Goal: Transaction & Acquisition: Purchase product/service

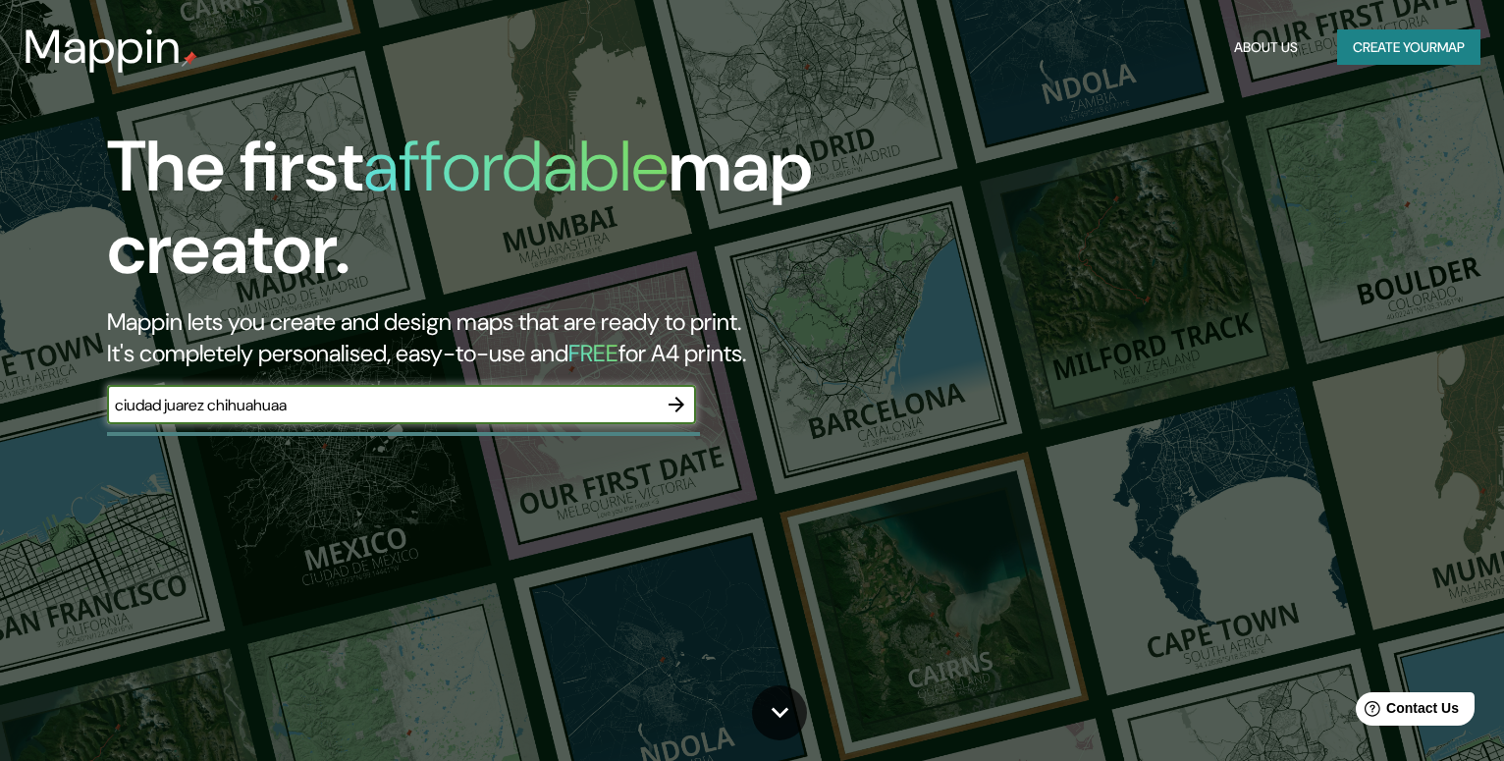
type input "ciudad juarez chihuahuaa"
click at [682, 403] on icon "button" at bounding box center [677, 405] width 16 height 16
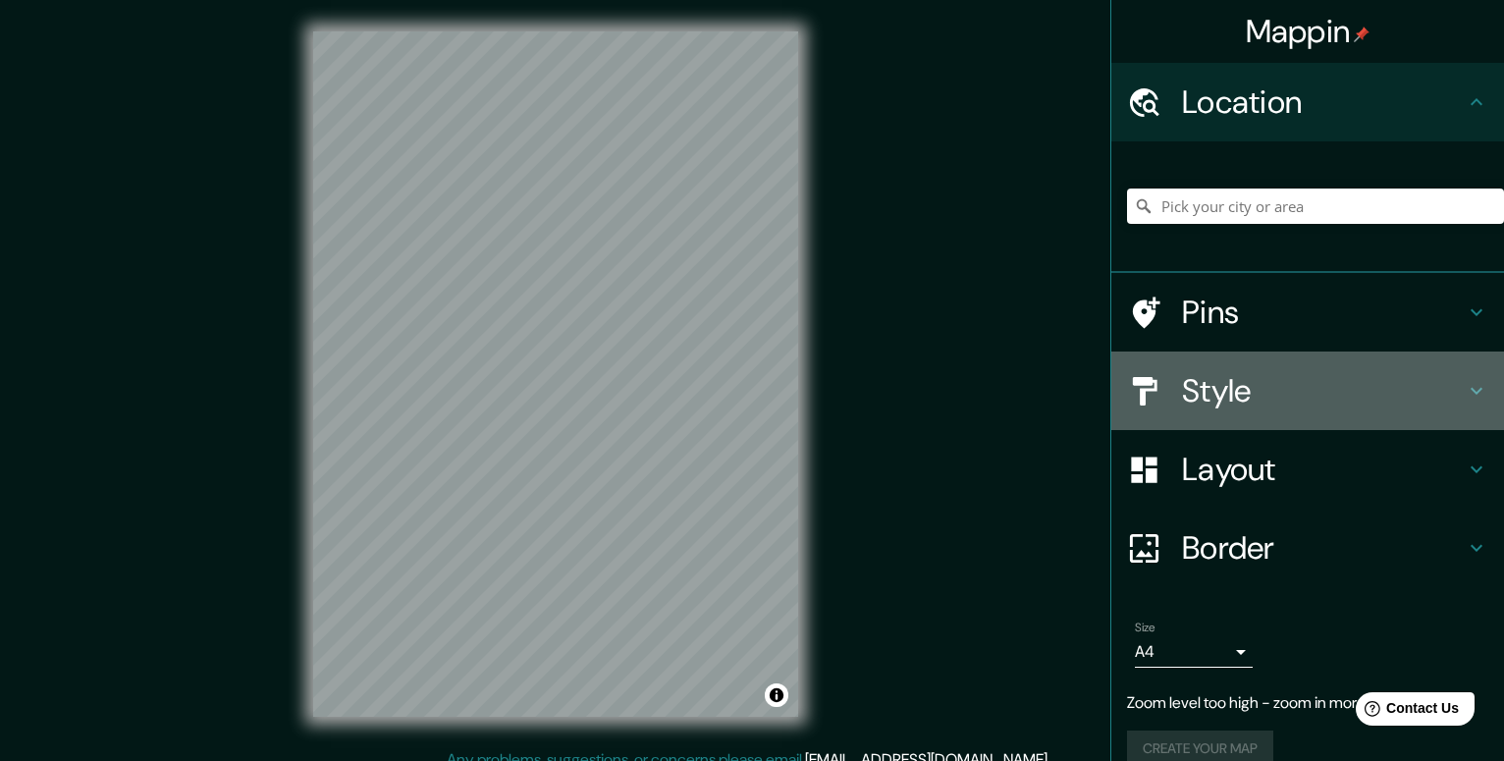
click at [1250, 397] on h4 "Style" at bounding box center [1323, 390] width 283 height 39
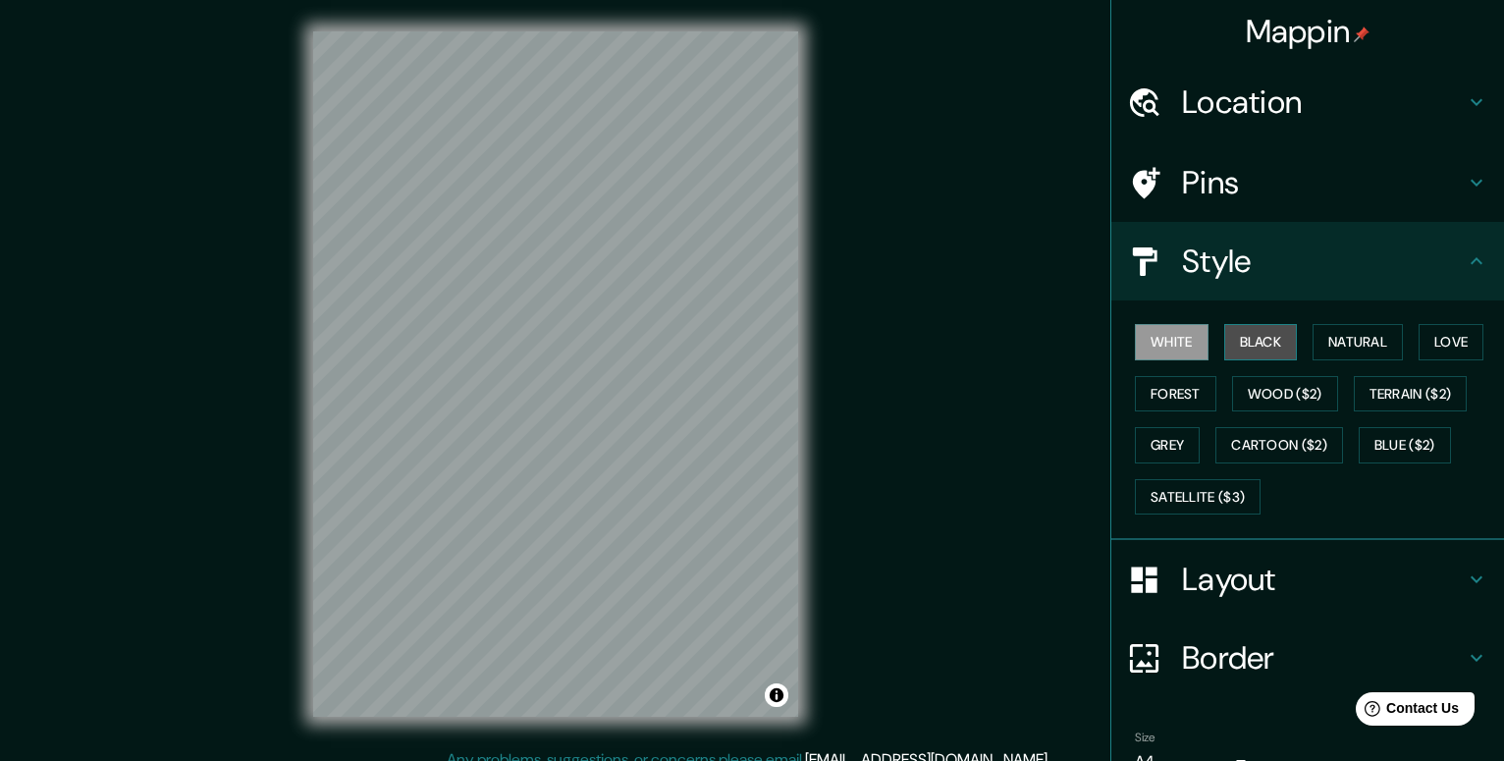
click at [1251, 347] on button "Black" at bounding box center [1262, 342] width 74 height 36
click at [1342, 340] on button "Natural" at bounding box center [1358, 342] width 90 height 36
click at [1311, 267] on h4 "Style" at bounding box center [1323, 261] width 283 height 39
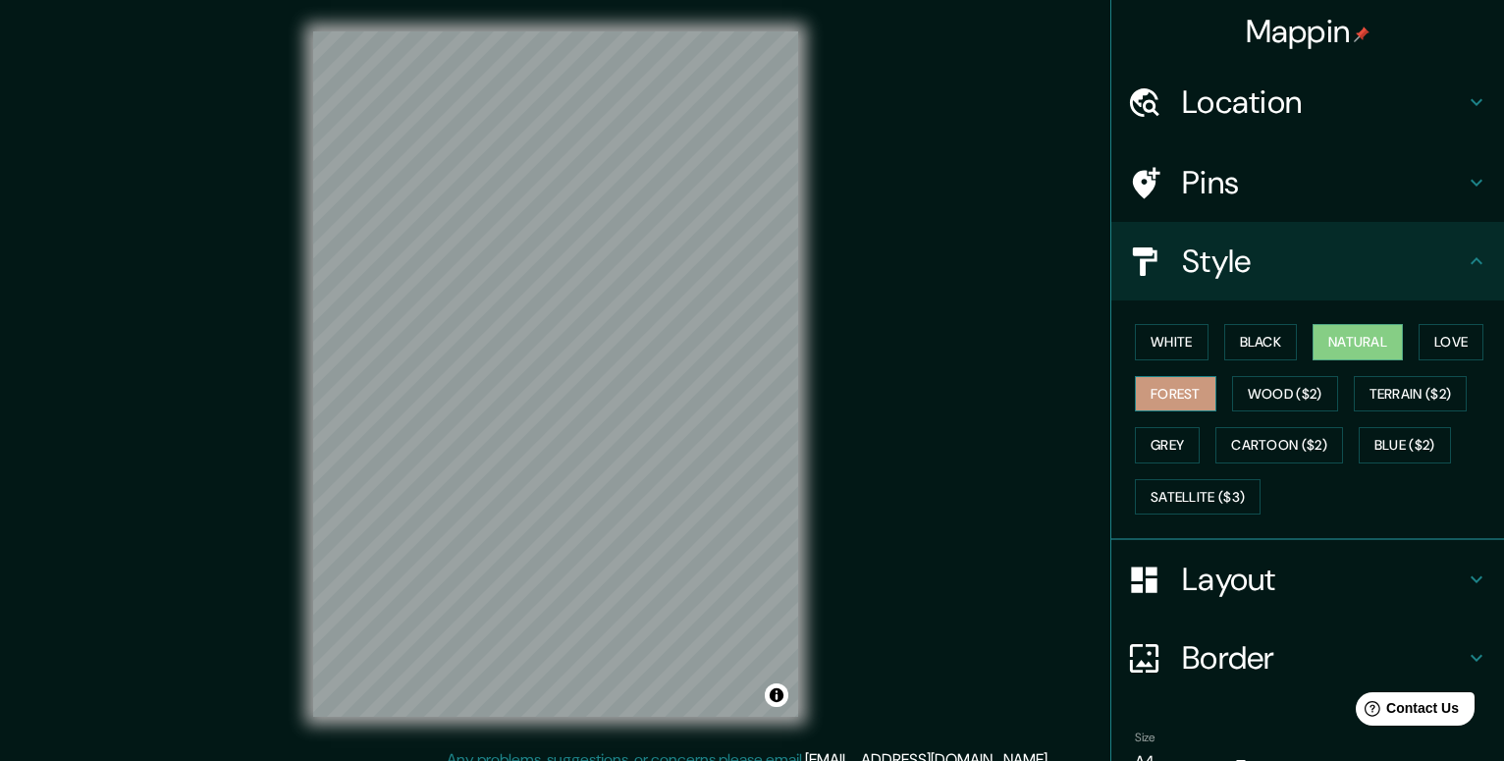
click at [1158, 393] on button "Forest" at bounding box center [1176, 394] width 82 height 36
click at [1173, 449] on button "Grey" at bounding box center [1167, 445] width 65 height 36
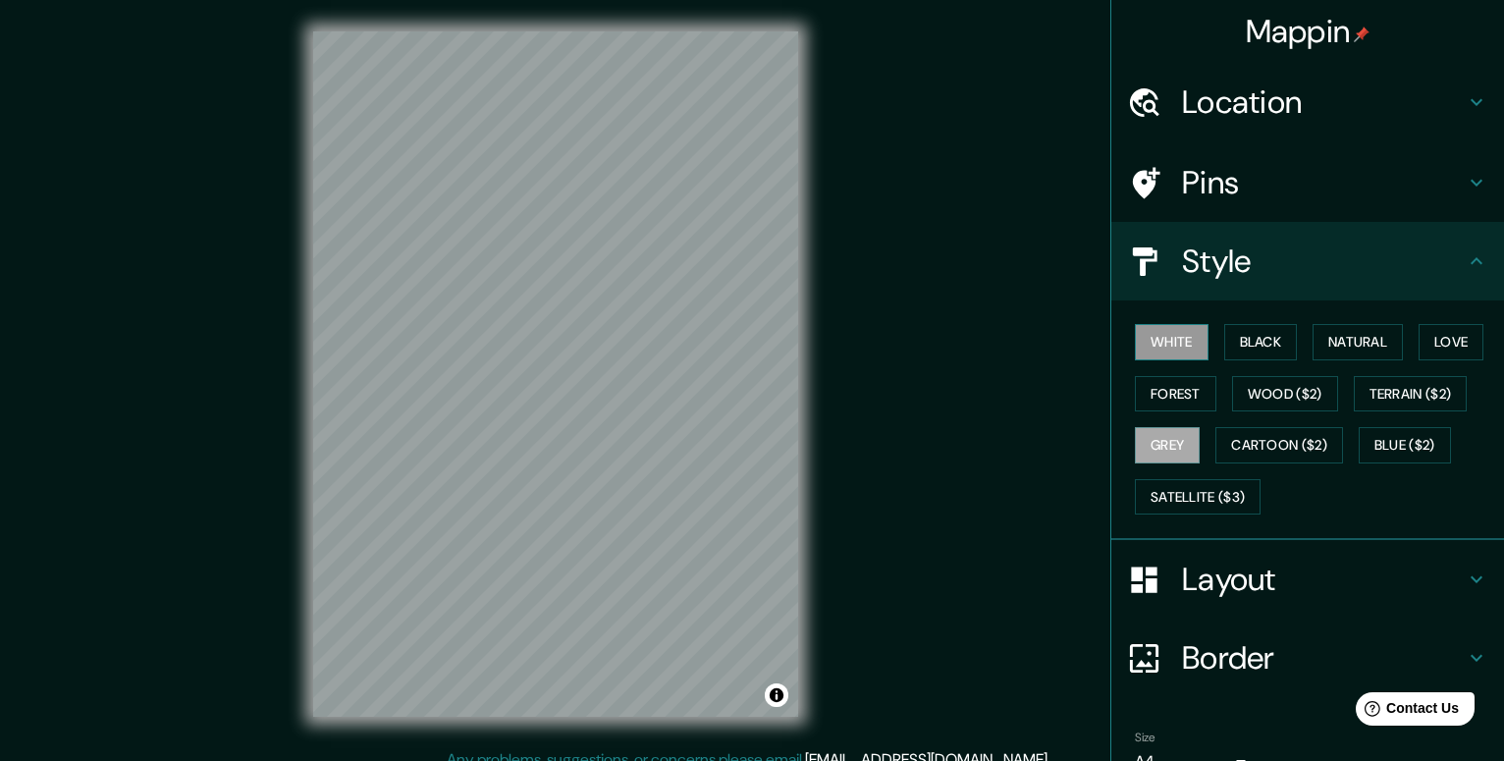
click at [1164, 356] on button "White" at bounding box center [1172, 342] width 74 height 36
click at [1450, 344] on button "Love" at bounding box center [1451, 342] width 65 height 36
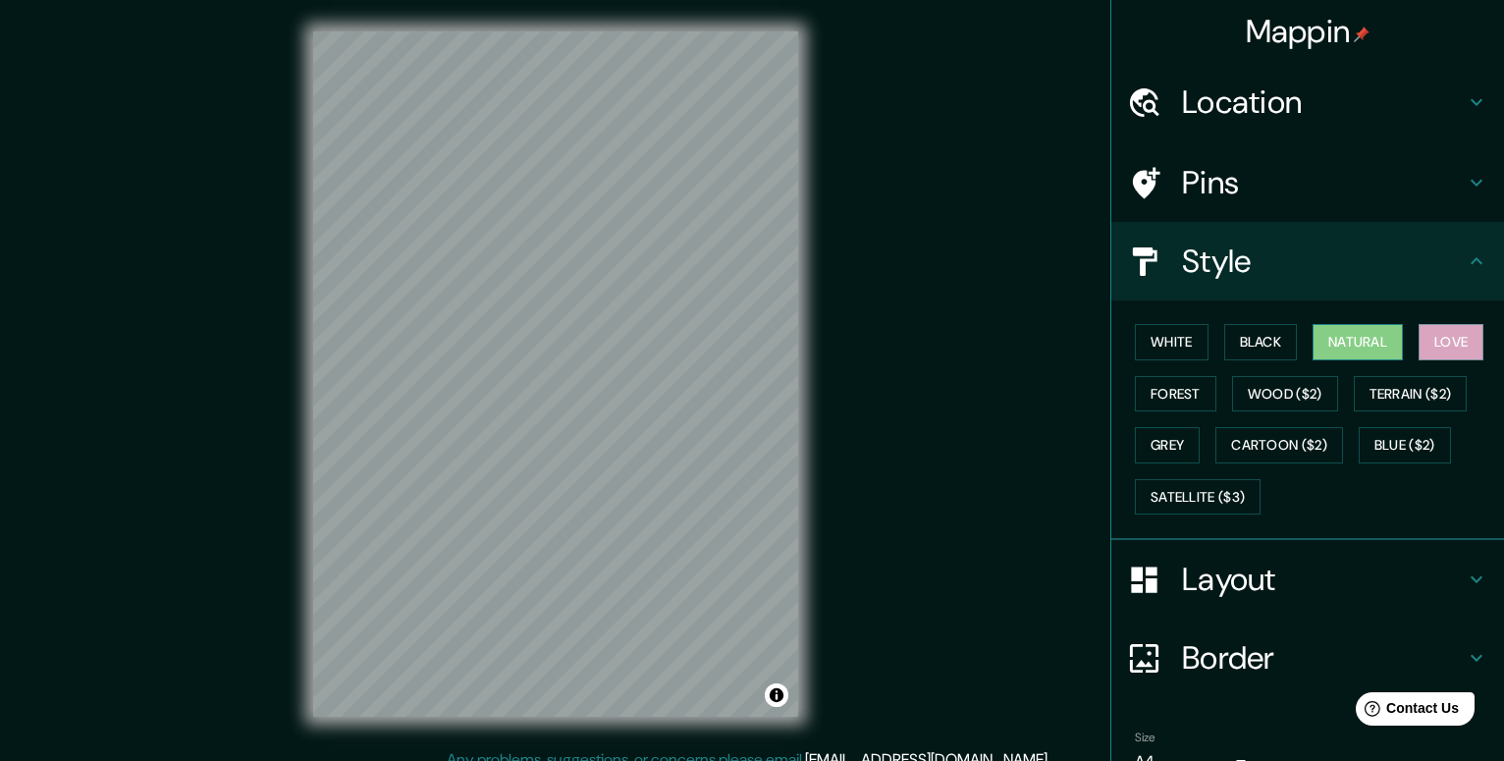
click at [1381, 348] on button "Natural" at bounding box center [1358, 342] width 90 height 36
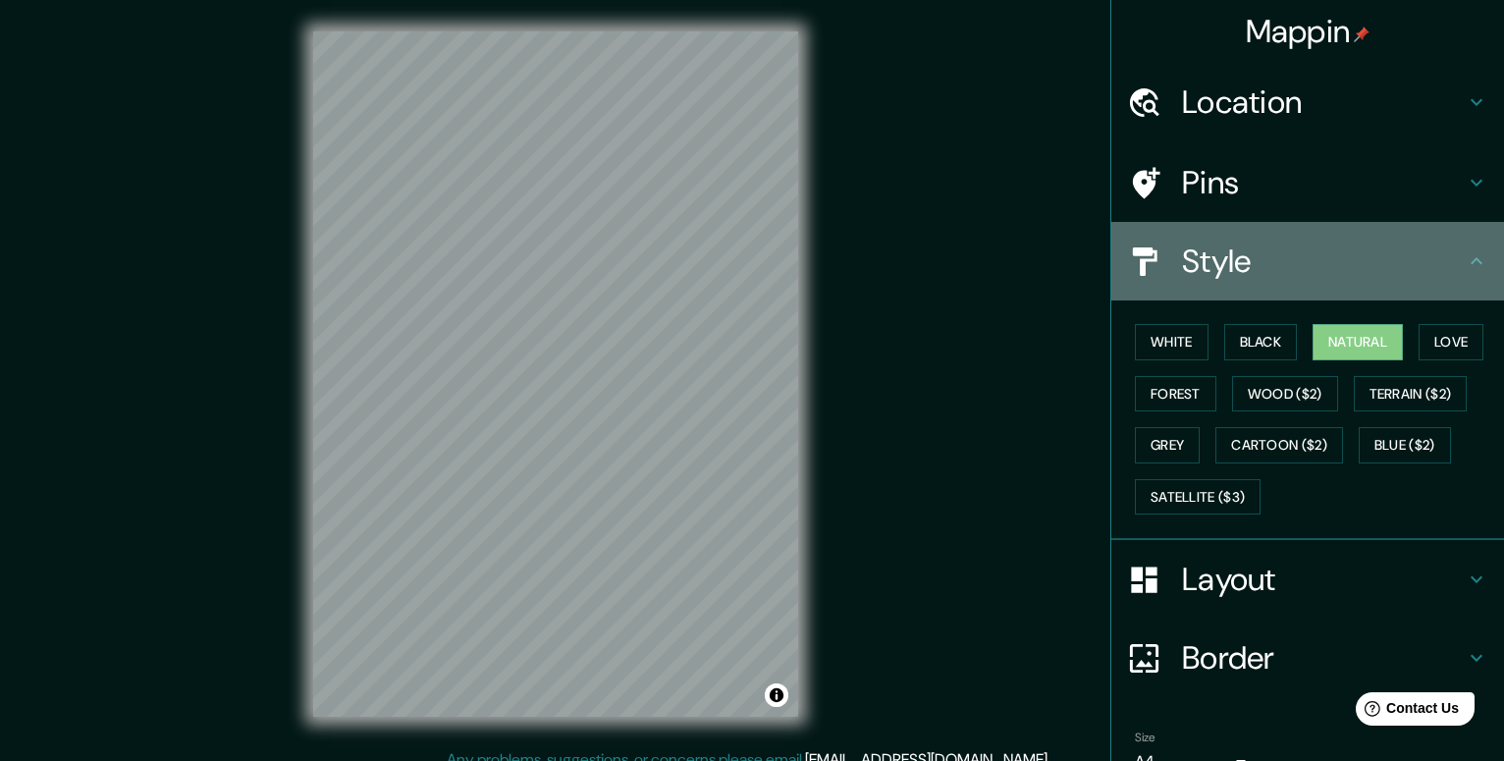
click at [1284, 276] on h4 "Style" at bounding box center [1323, 261] width 283 height 39
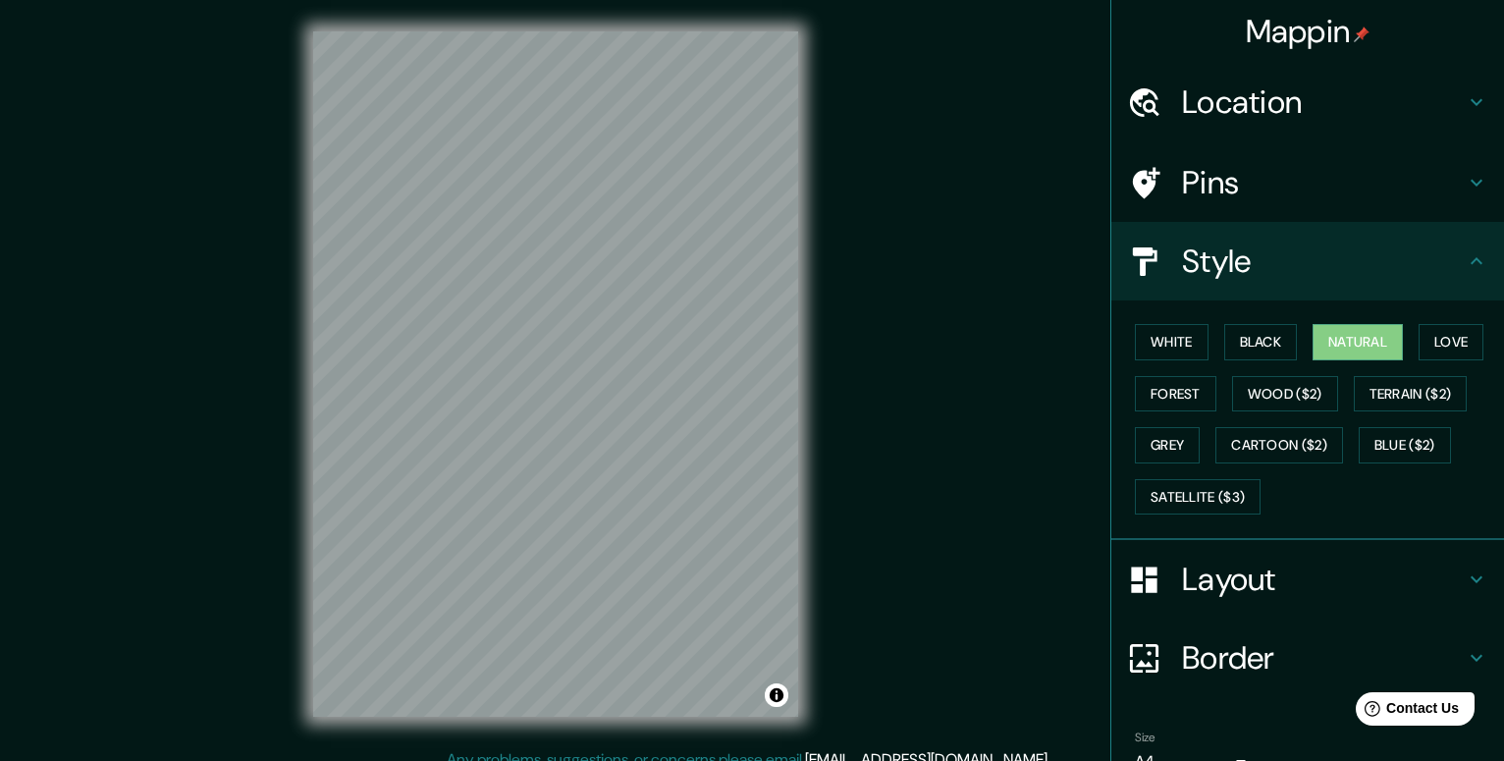
click at [1254, 575] on h4 "Layout" at bounding box center [1323, 579] width 283 height 39
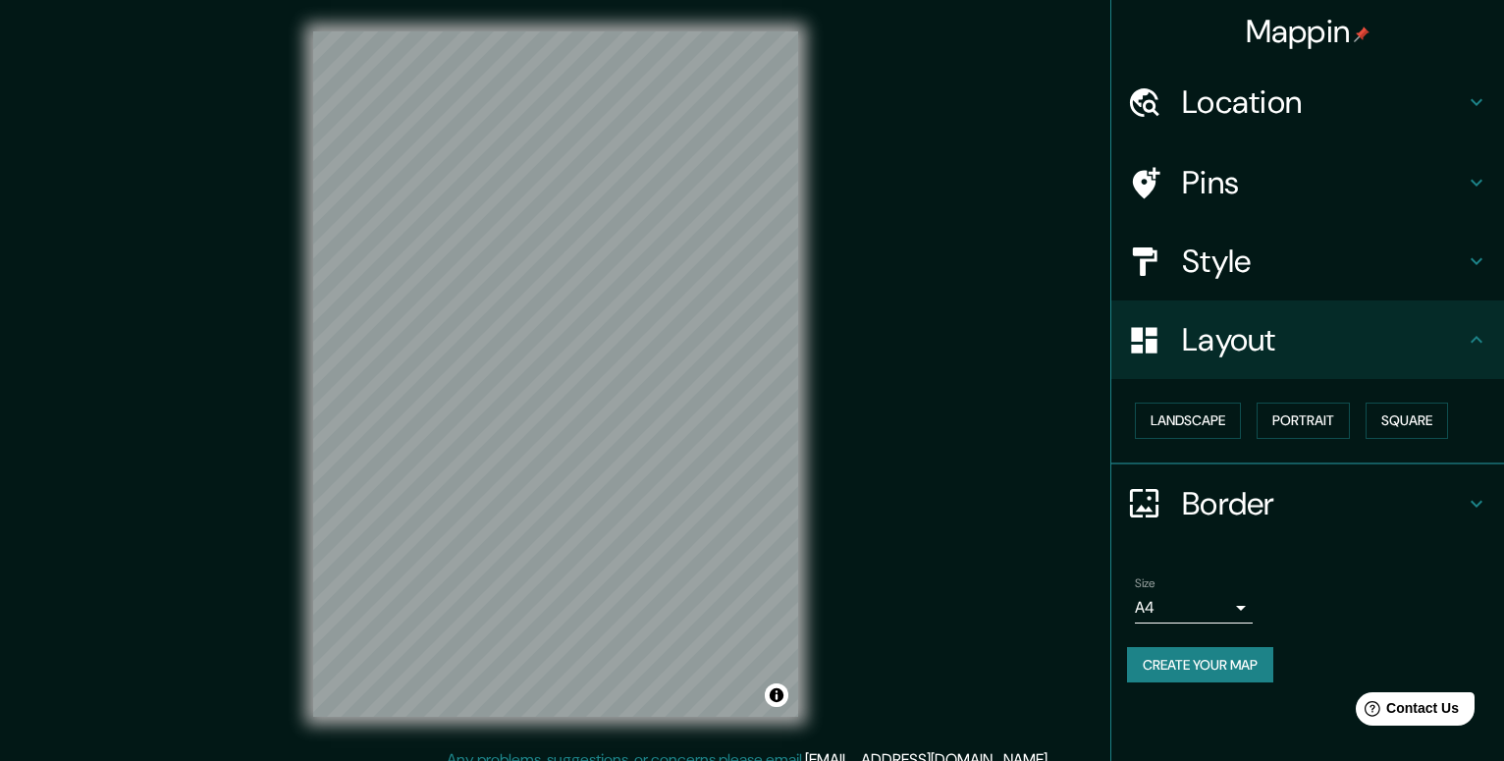
click at [1204, 341] on h4 "Layout" at bounding box center [1323, 339] width 283 height 39
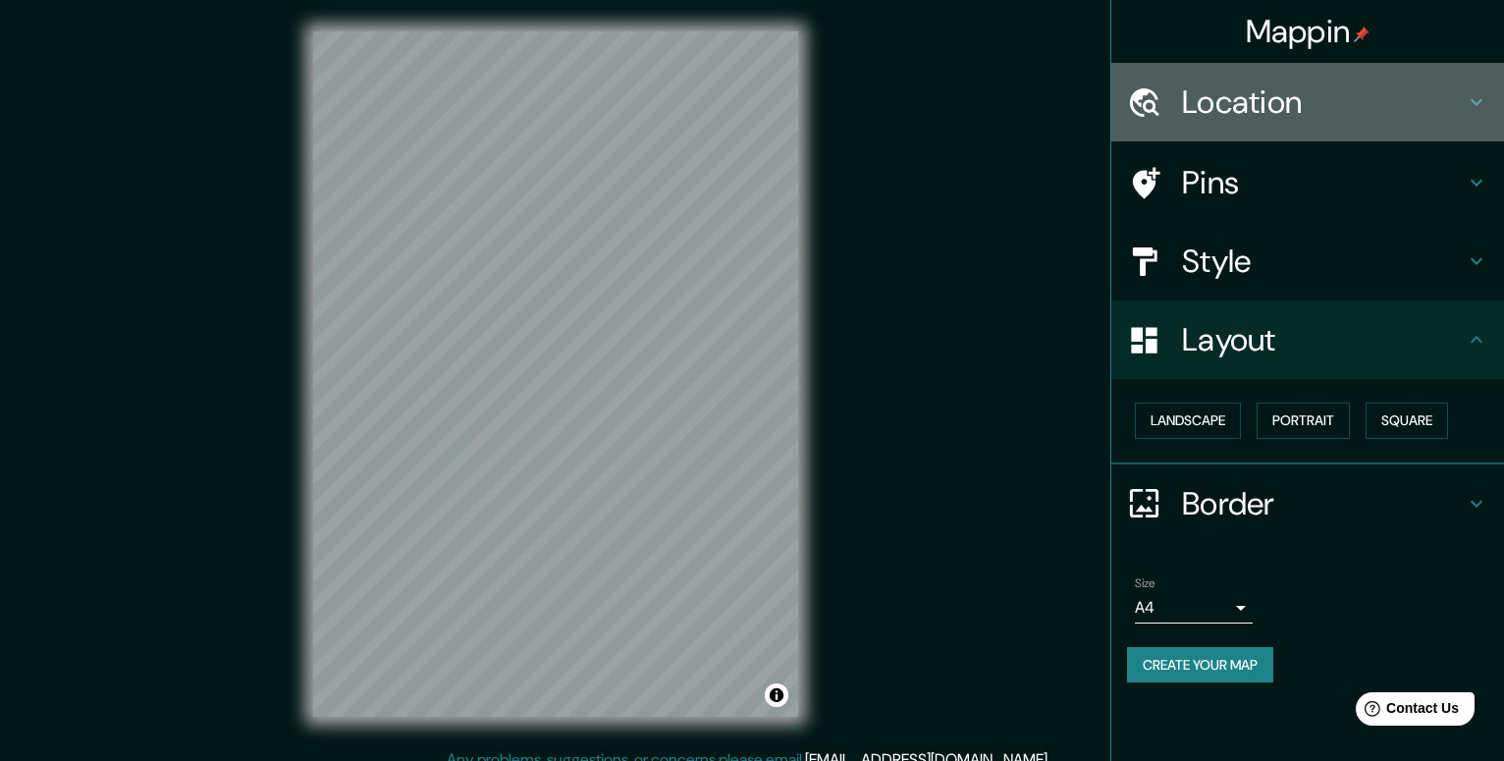
click at [1290, 117] on h4 "Location" at bounding box center [1323, 101] width 283 height 39
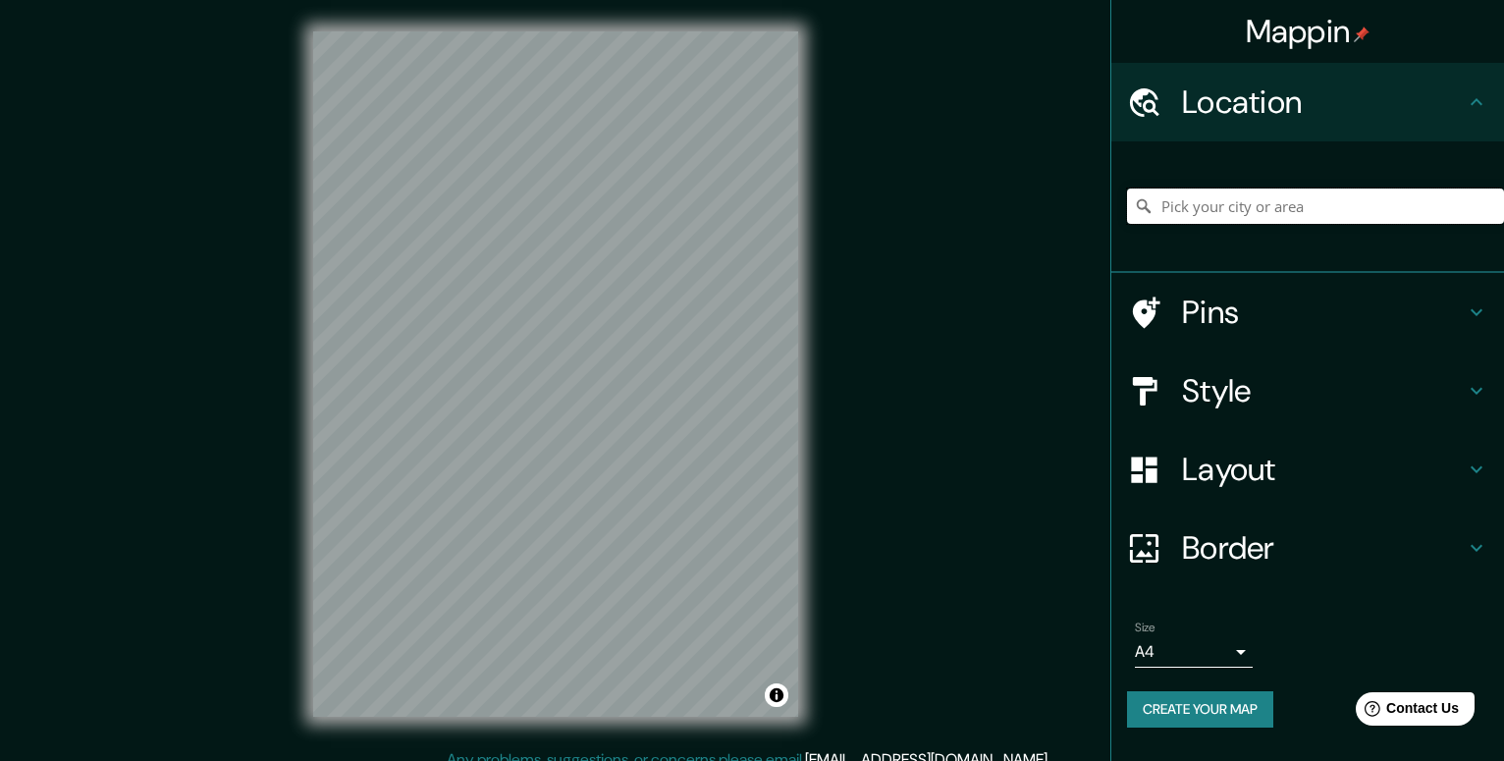
click at [1261, 205] on input "Pick your city or area" at bounding box center [1315, 206] width 377 height 35
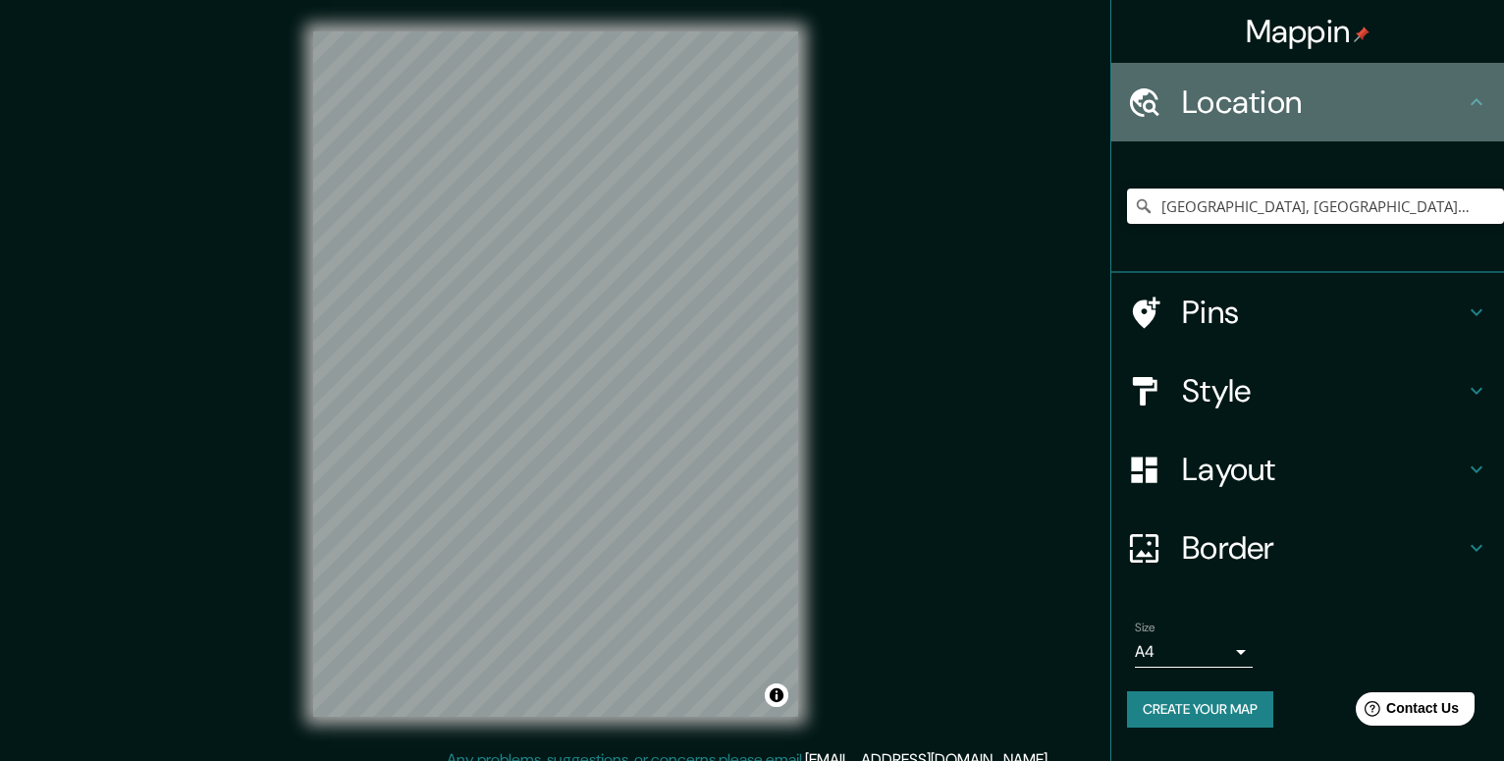
click at [1469, 121] on div "Location" at bounding box center [1308, 102] width 393 height 79
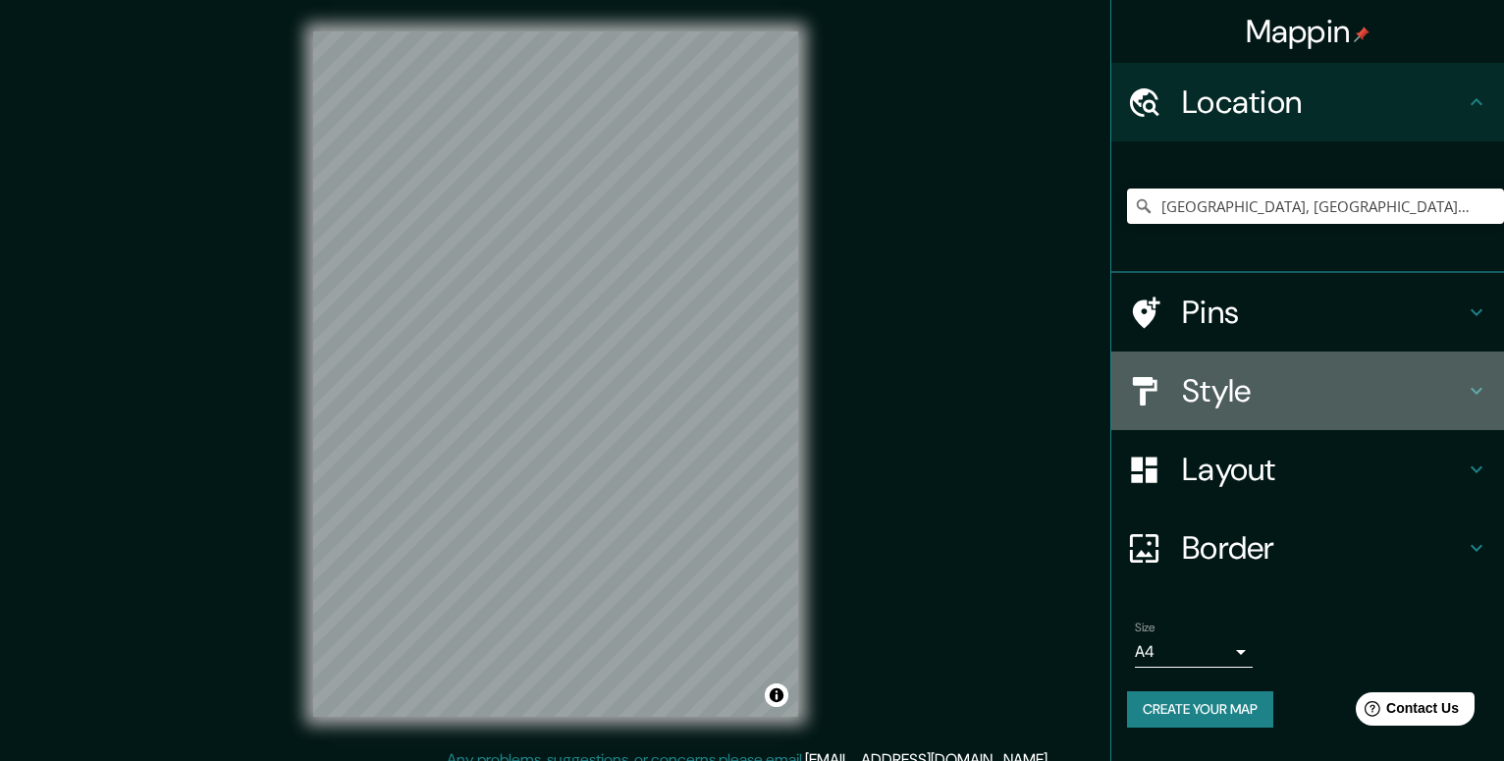
click at [1381, 398] on h4 "Style" at bounding box center [1323, 390] width 283 height 39
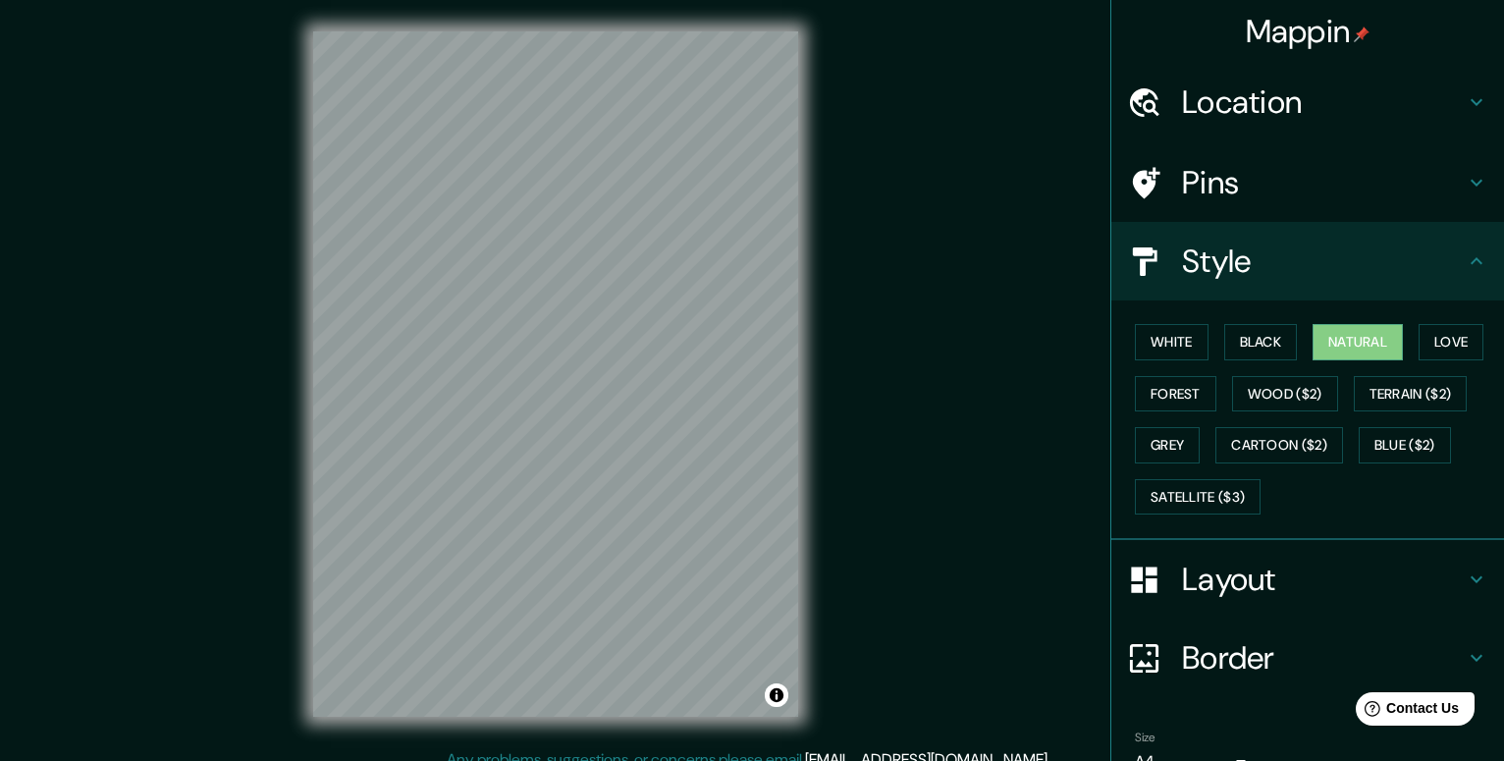
click at [1436, 246] on h4 "Style" at bounding box center [1323, 261] width 283 height 39
click at [1322, 672] on h4 "Border" at bounding box center [1323, 657] width 283 height 39
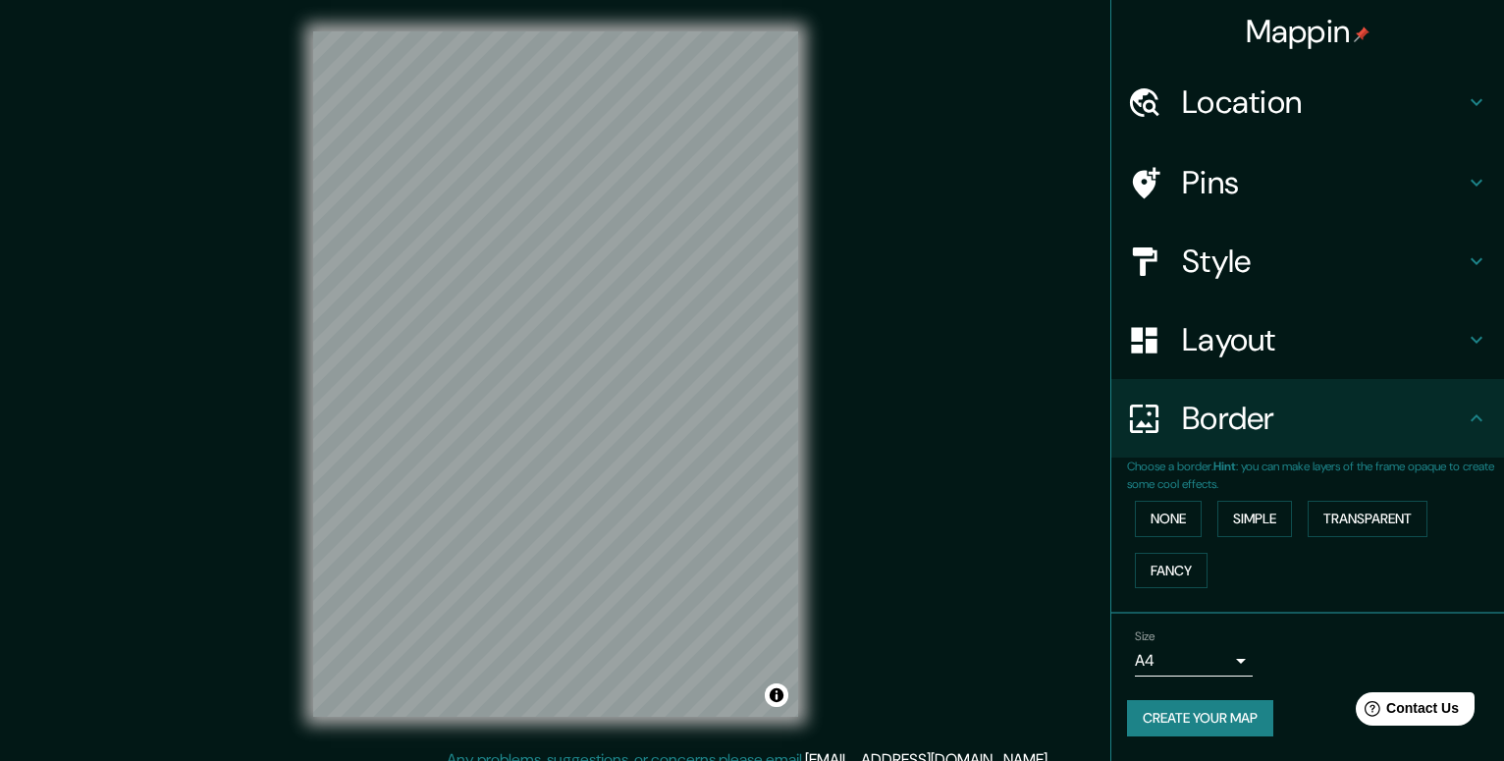
click at [1298, 428] on h4 "Border" at bounding box center [1323, 418] width 283 height 39
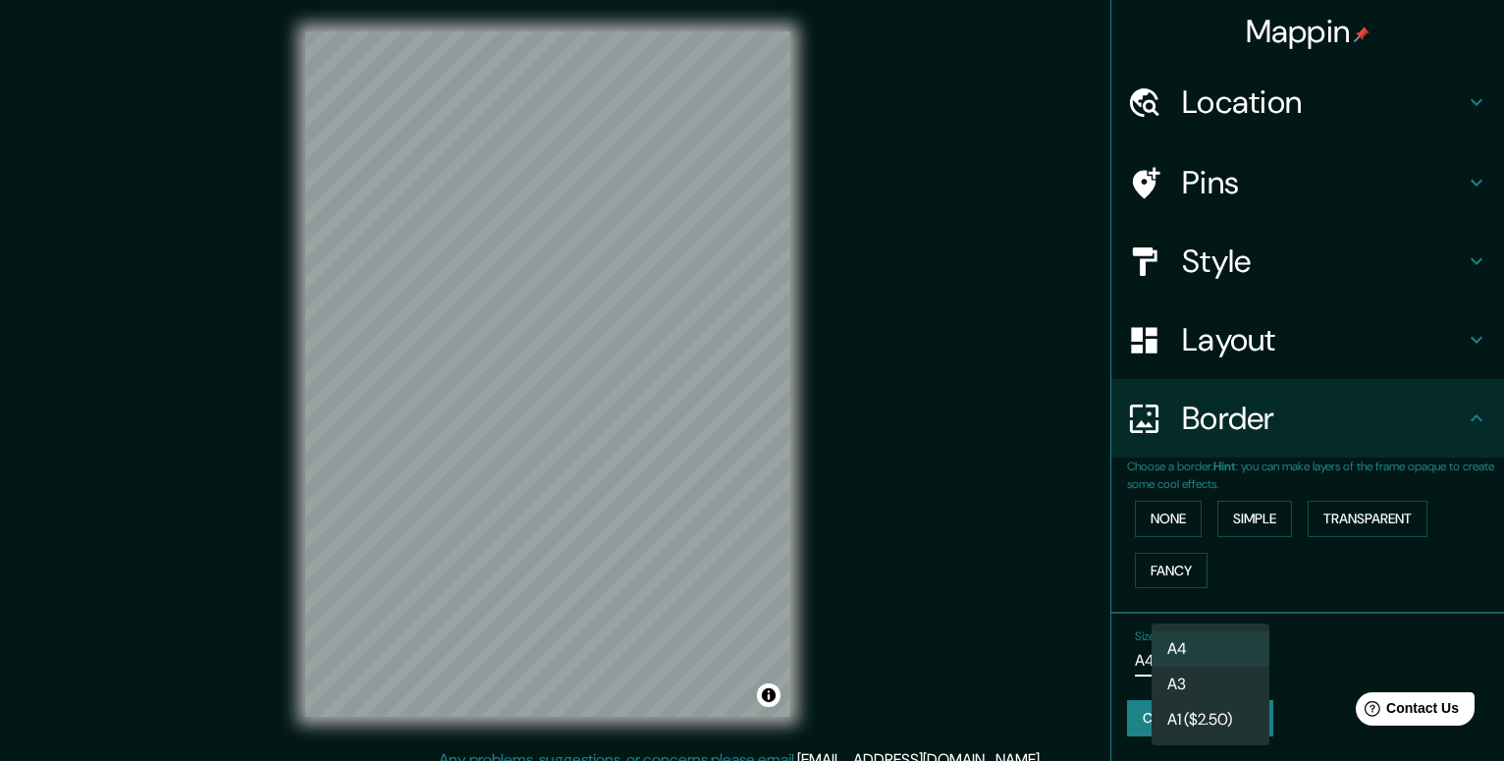
click at [1234, 654] on body "Mappin Location [GEOGRAPHIC_DATA], [GEOGRAPHIC_DATA], [GEOGRAPHIC_DATA] Pins St…" at bounding box center [752, 380] width 1504 height 761
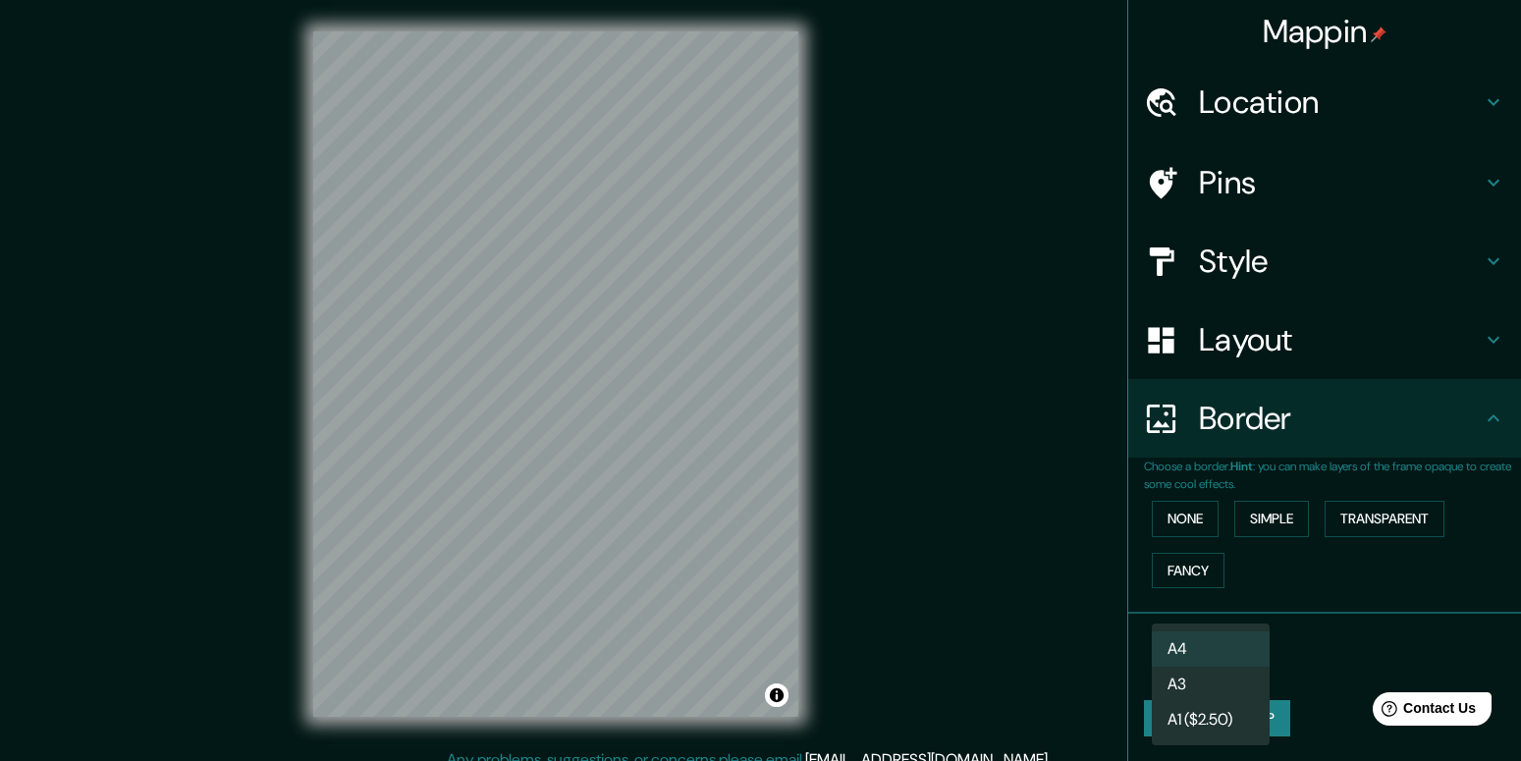
click at [1322, 662] on div at bounding box center [760, 380] width 1521 height 761
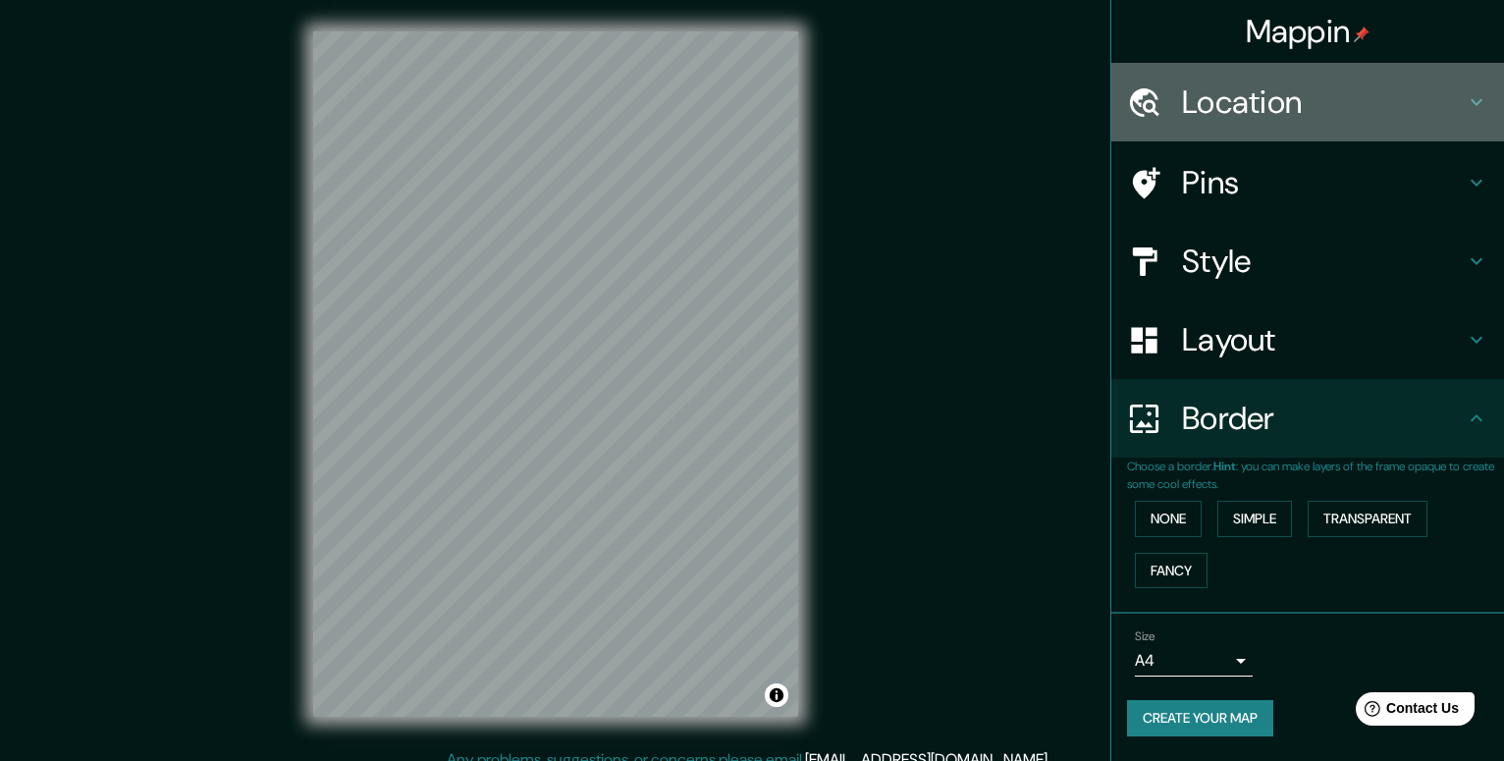
click at [1231, 129] on div "Location" at bounding box center [1308, 102] width 393 height 79
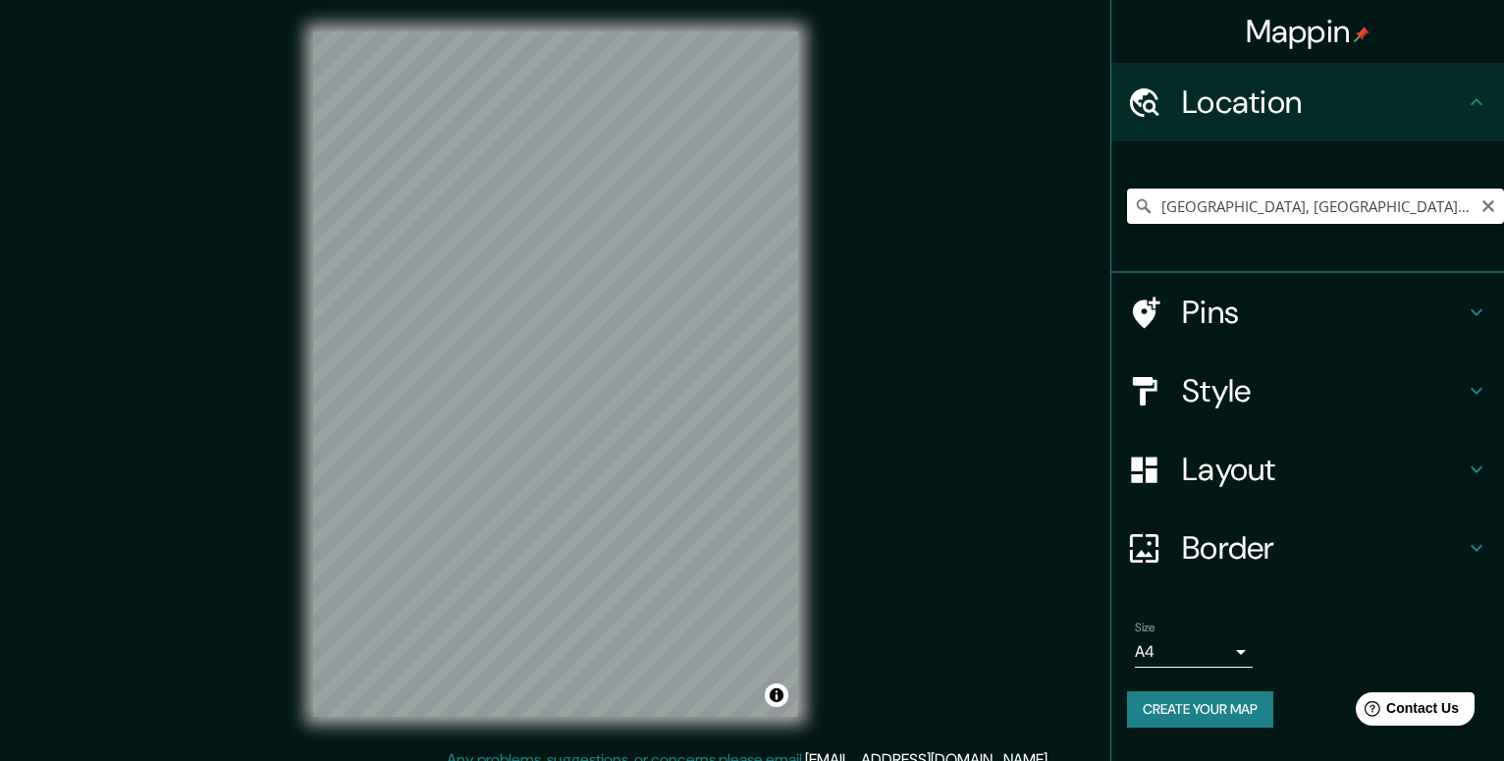
drag, startPoint x: 1398, startPoint y: 208, endPoint x: 1134, endPoint y: 217, distance: 264.3
click at [1134, 217] on input "[GEOGRAPHIC_DATA], [GEOGRAPHIC_DATA], [GEOGRAPHIC_DATA]" at bounding box center [1315, 206] width 377 height 35
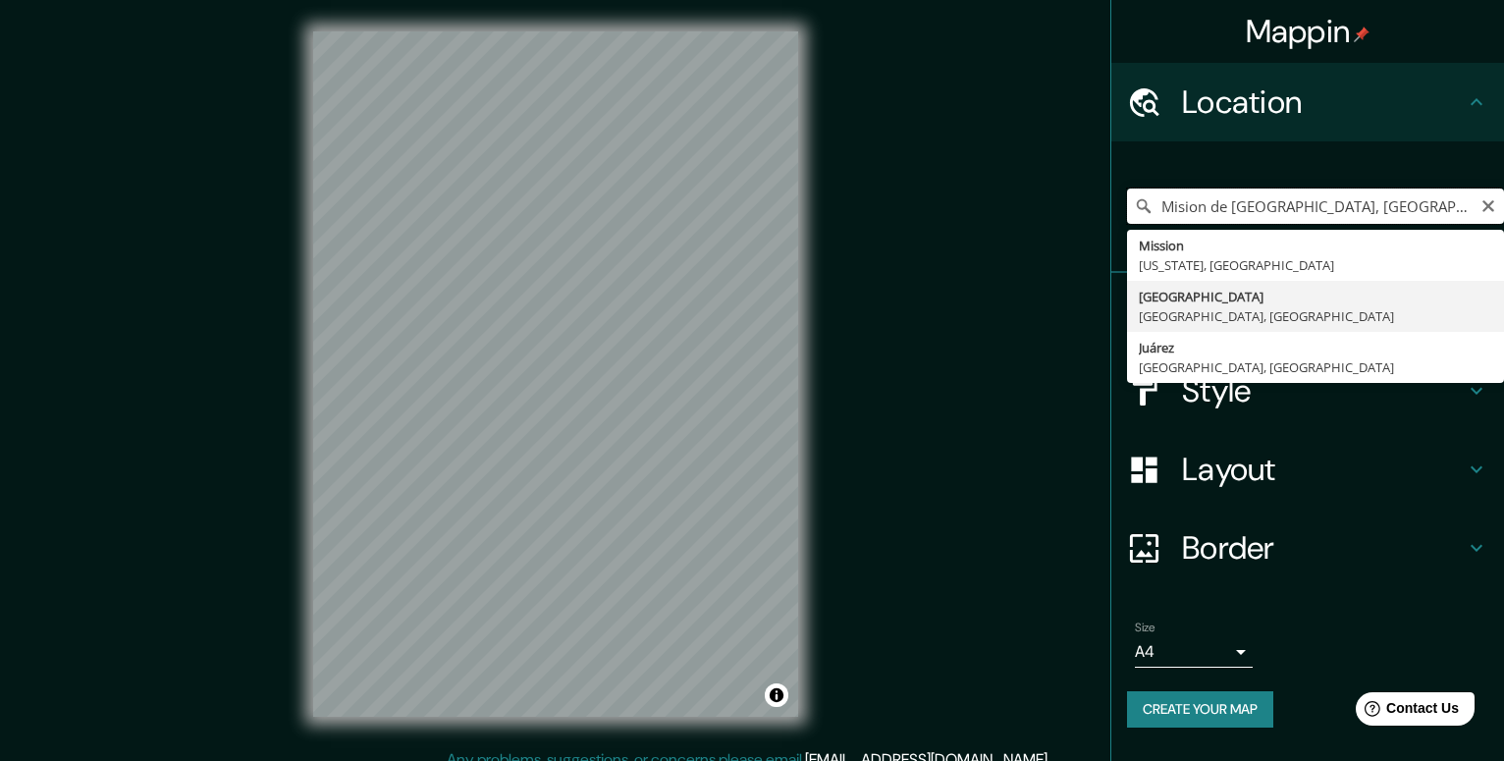
type input "[GEOGRAPHIC_DATA], [GEOGRAPHIC_DATA], [GEOGRAPHIC_DATA]"
